Goal: Obtain resource: Obtain resource

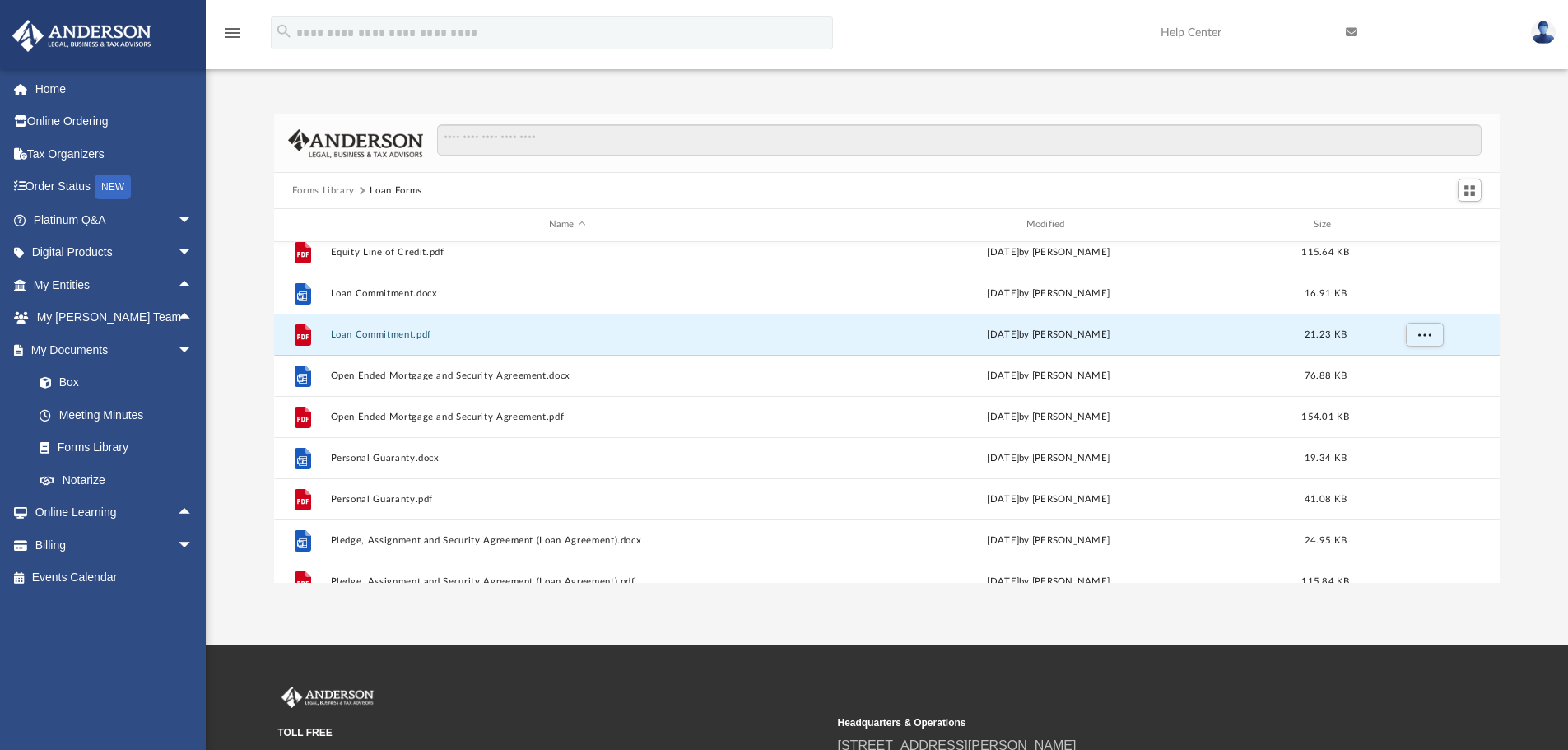
scroll to position [29, 0]
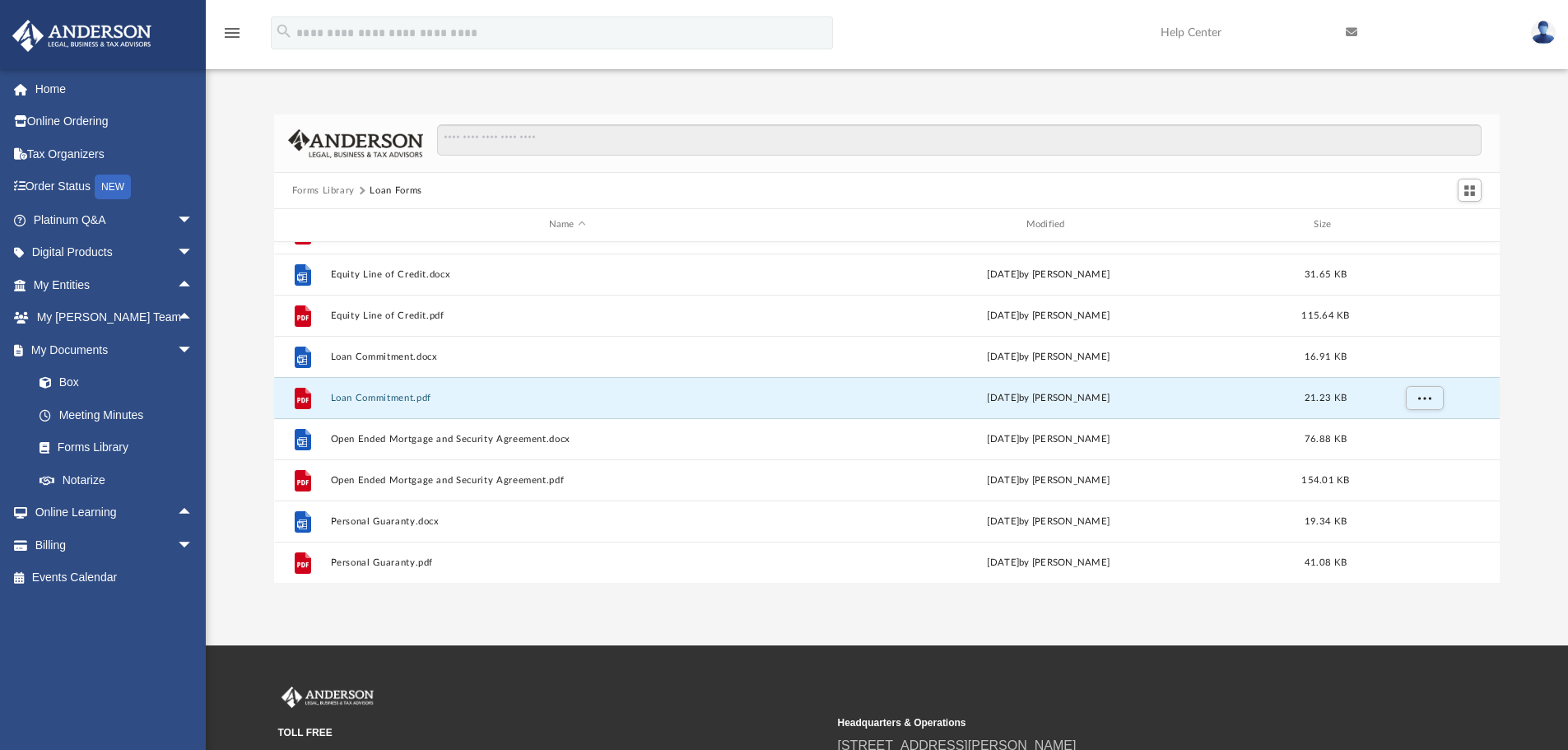
click at [331, 188] on button "Forms Library" at bounding box center [324, 190] width 62 height 15
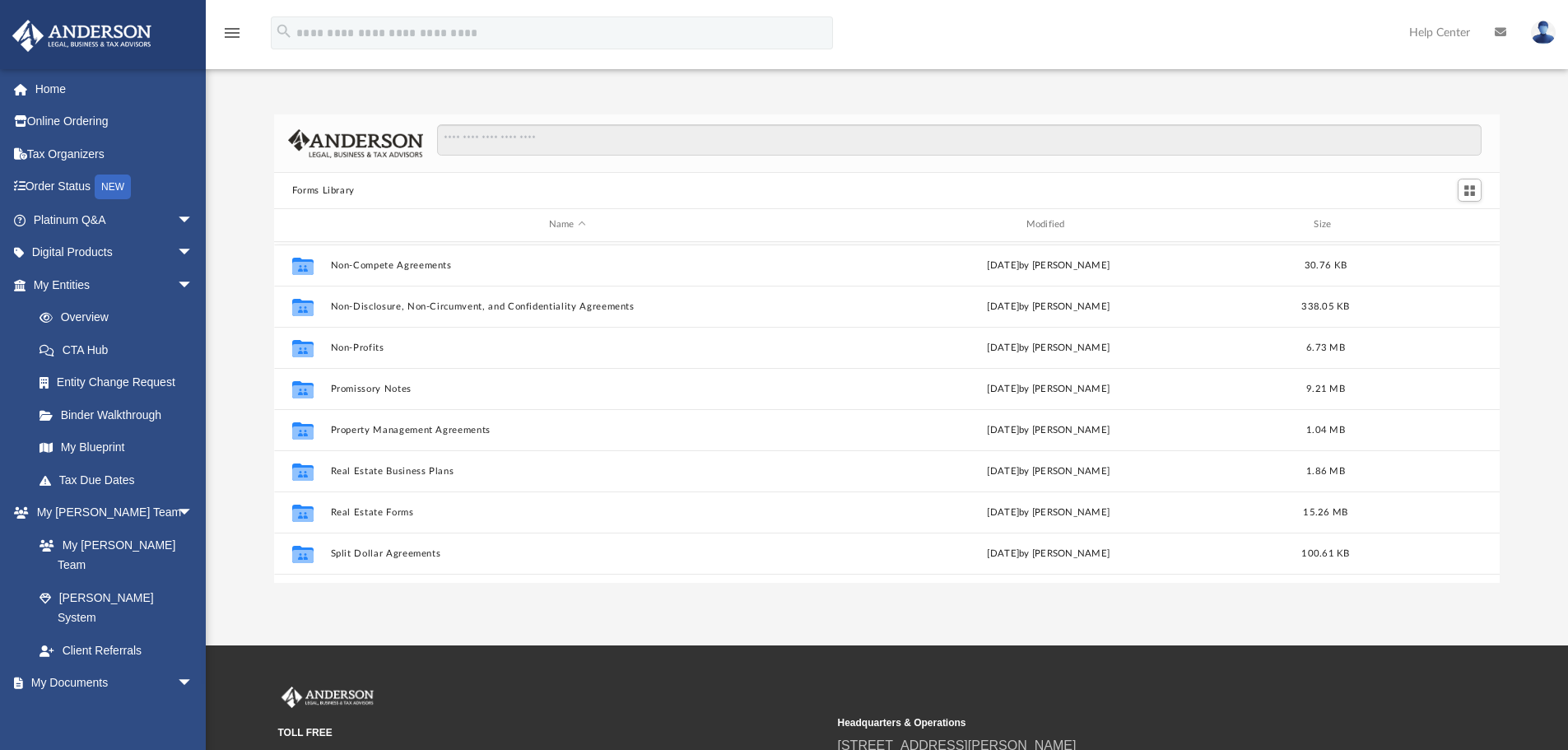
scroll to position [894, 0]
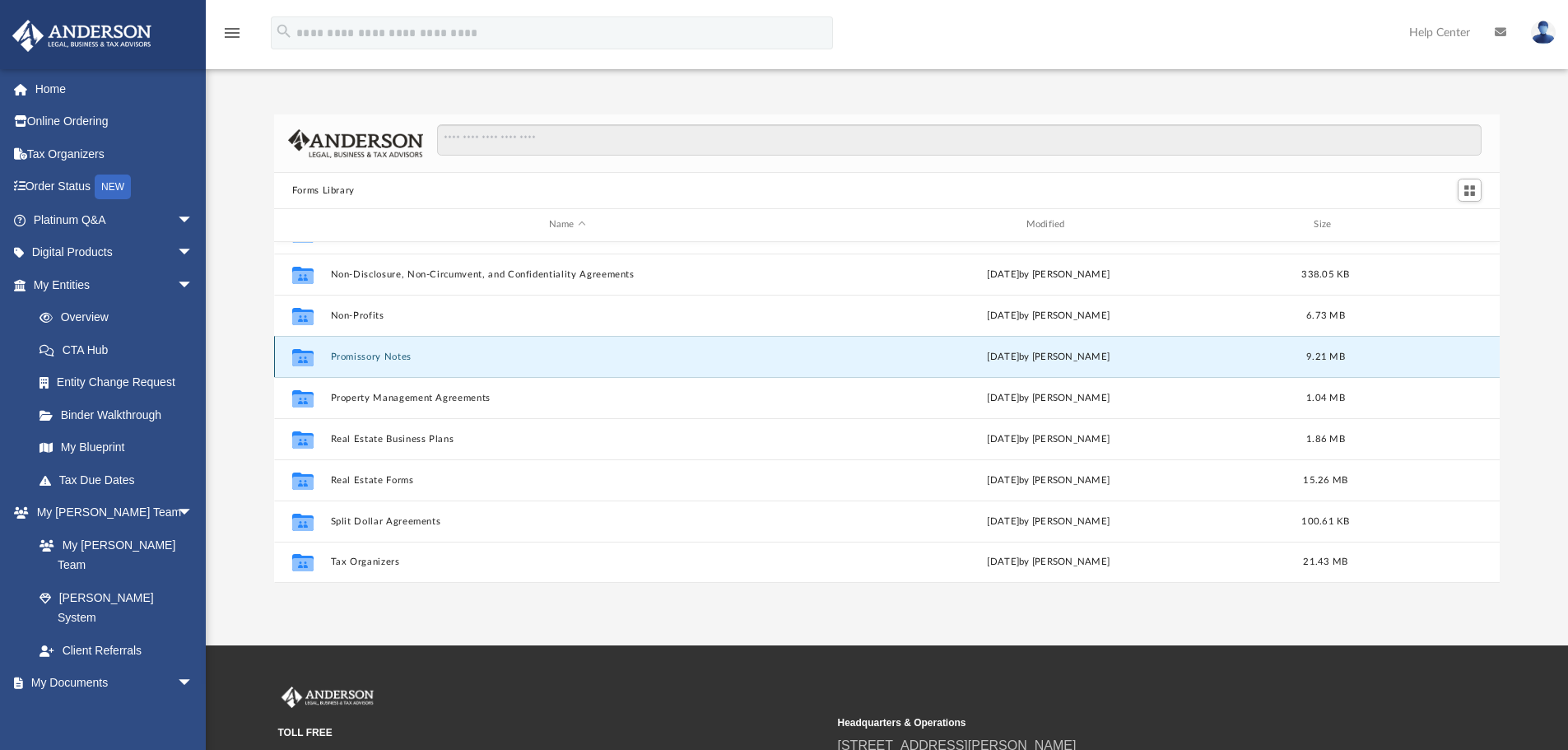
click at [397, 354] on button "Promissory Notes" at bounding box center [567, 356] width 474 height 11
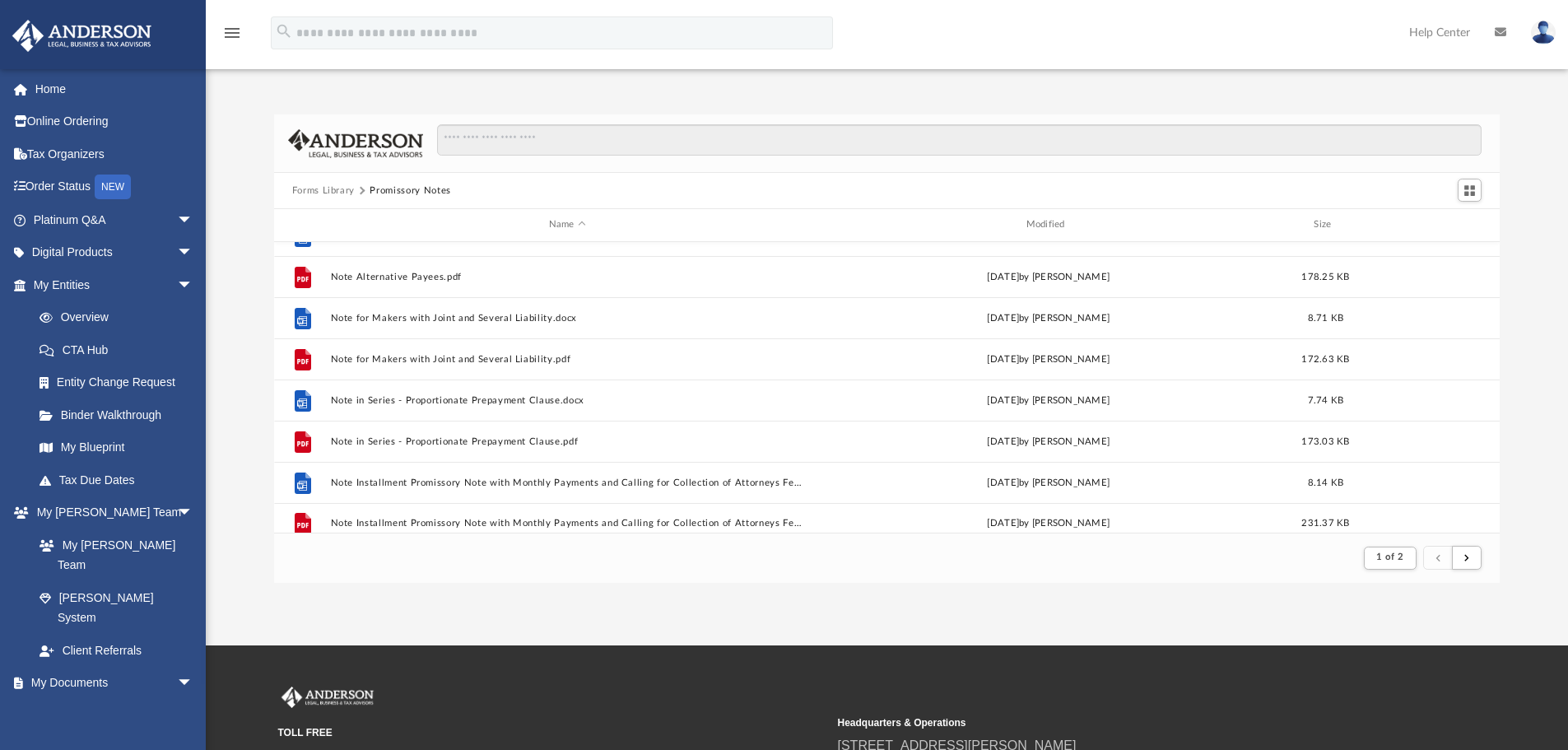
scroll to position [1767, 0]
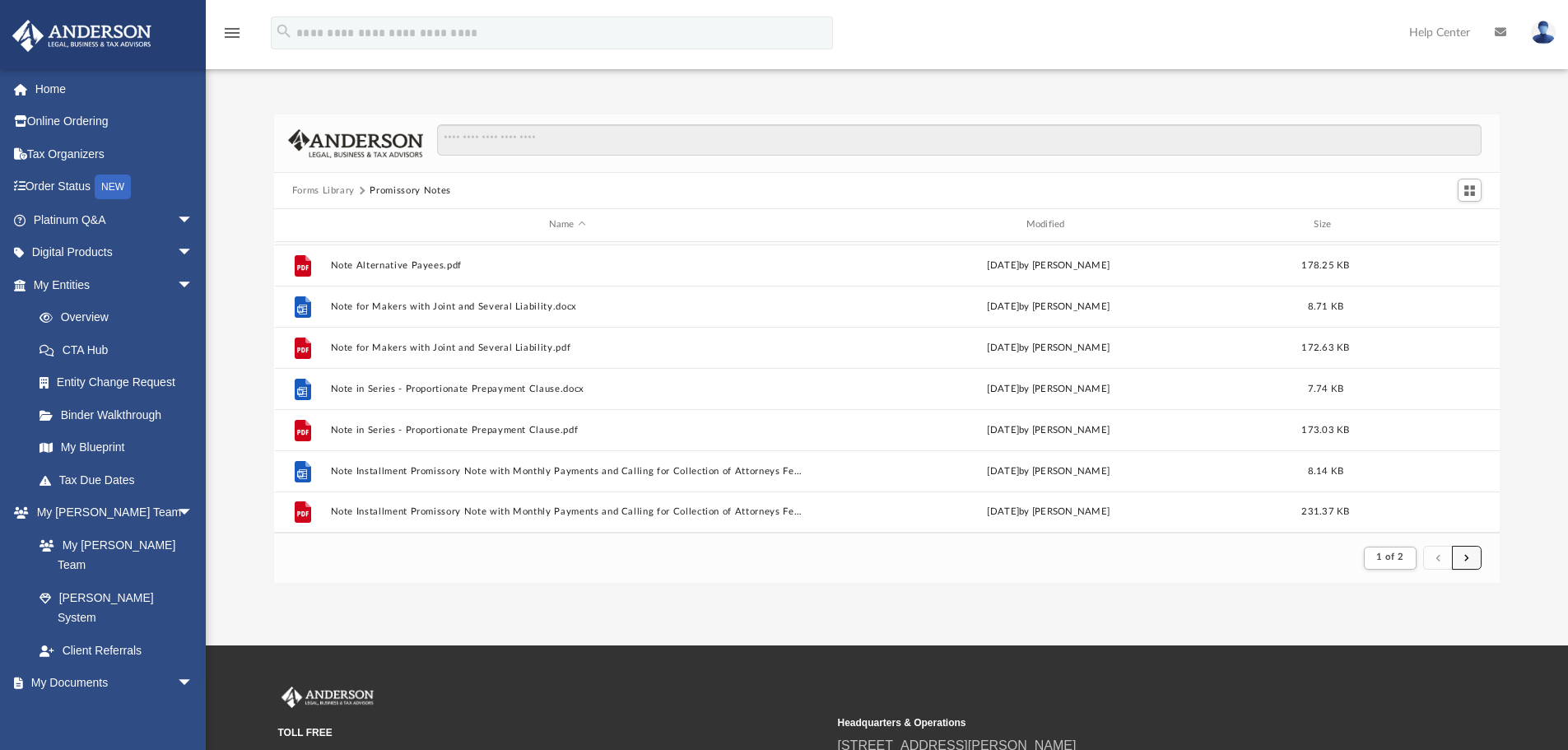
click at [1476, 557] on button "submit" at bounding box center [1467, 558] width 29 height 23
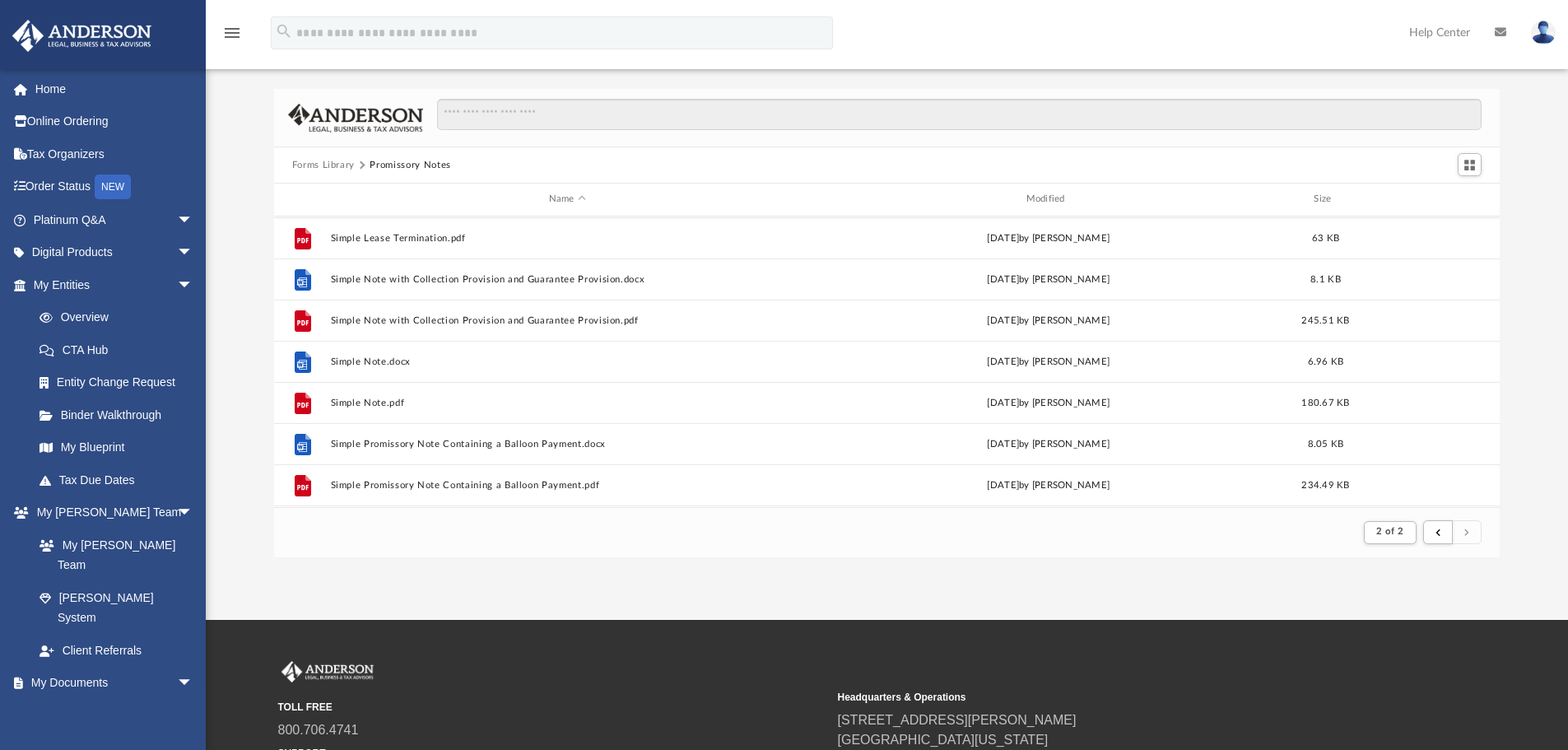
scroll to position [1439, 0]
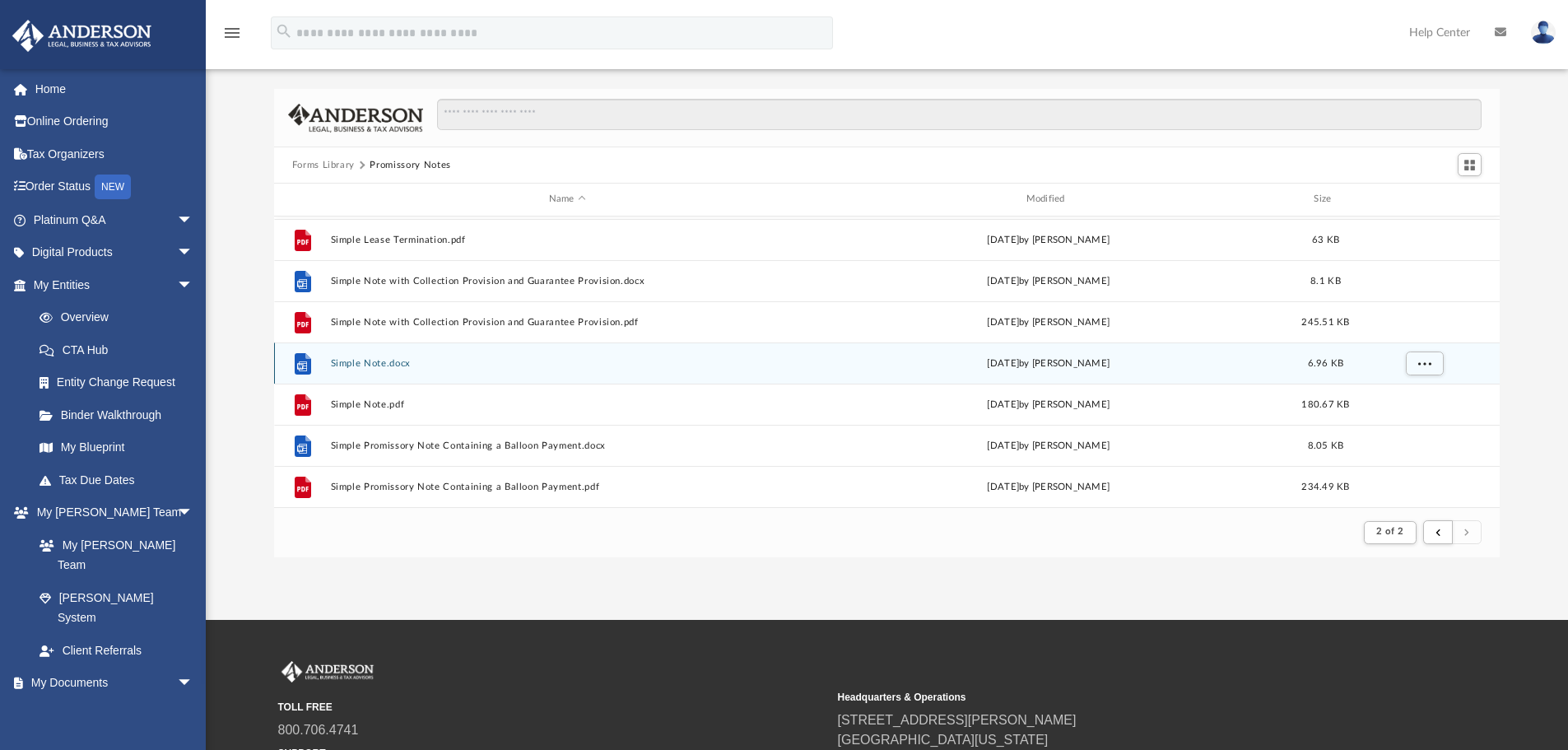
click at [365, 363] on button "Simple Note.docx" at bounding box center [567, 363] width 474 height 11
